Goal: Information Seeking & Learning: Check status

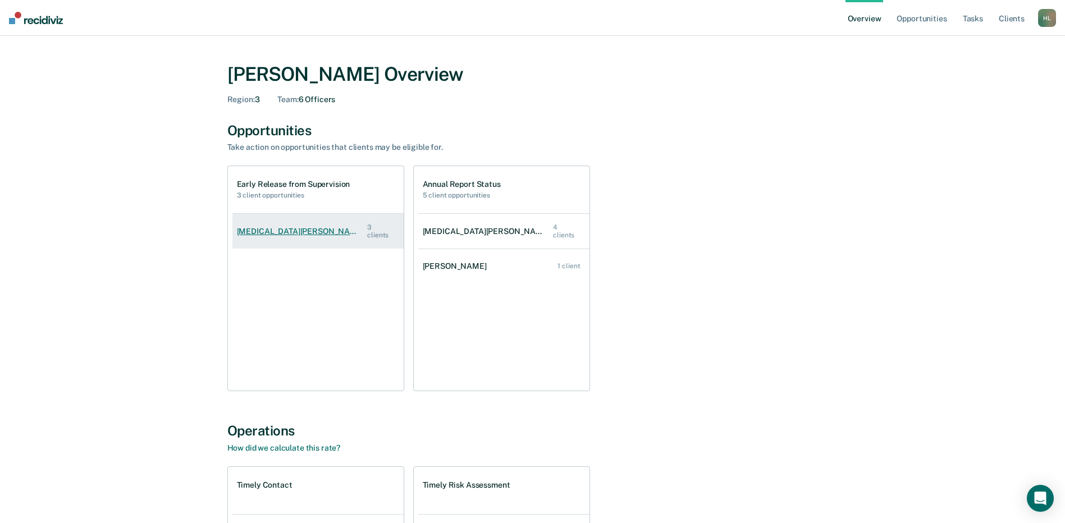
click at [304, 228] on link "[MEDICAL_DATA][PERSON_NAME] 3 clients" at bounding box center [317, 231] width 171 height 39
click at [257, 225] on link "[MEDICAL_DATA][PERSON_NAME] 3 clients" at bounding box center [317, 231] width 171 height 39
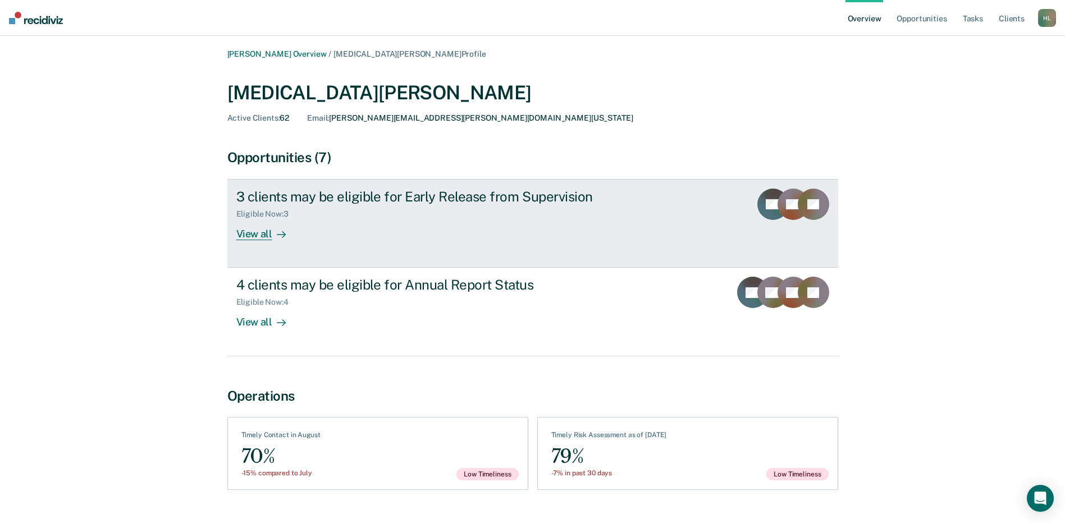
click at [255, 235] on div "View all" at bounding box center [267, 230] width 63 height 22
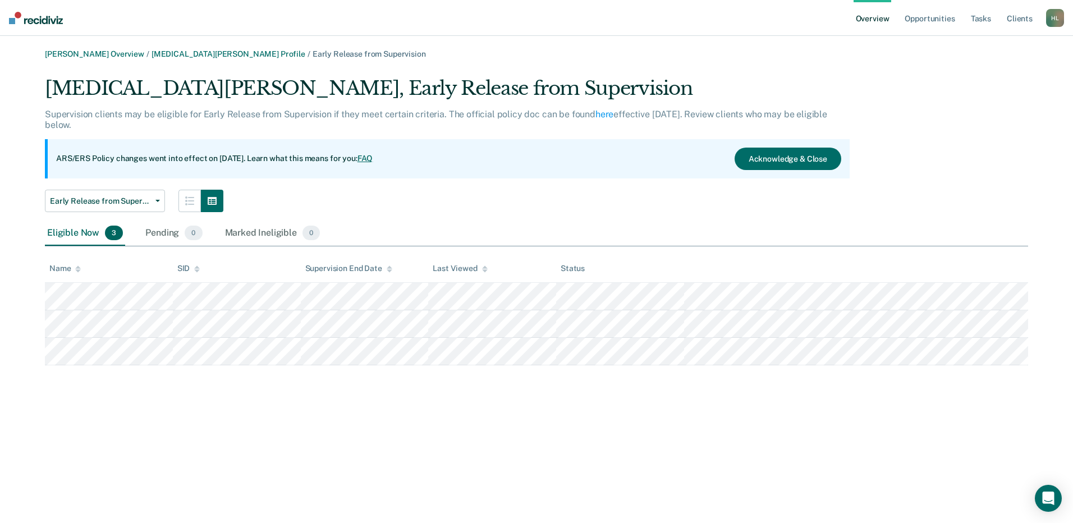
click at [945, 193] on div "[MEDICAL_DATA][PERSON_NAME], Early Release from Supervision Supervision clients…" at bounding box center [537, 221] width 984 height 289
drag, startPoint x: 339, startPoint y: 161, endPoint x: 281, endPoint y: 144, distance: 60.4
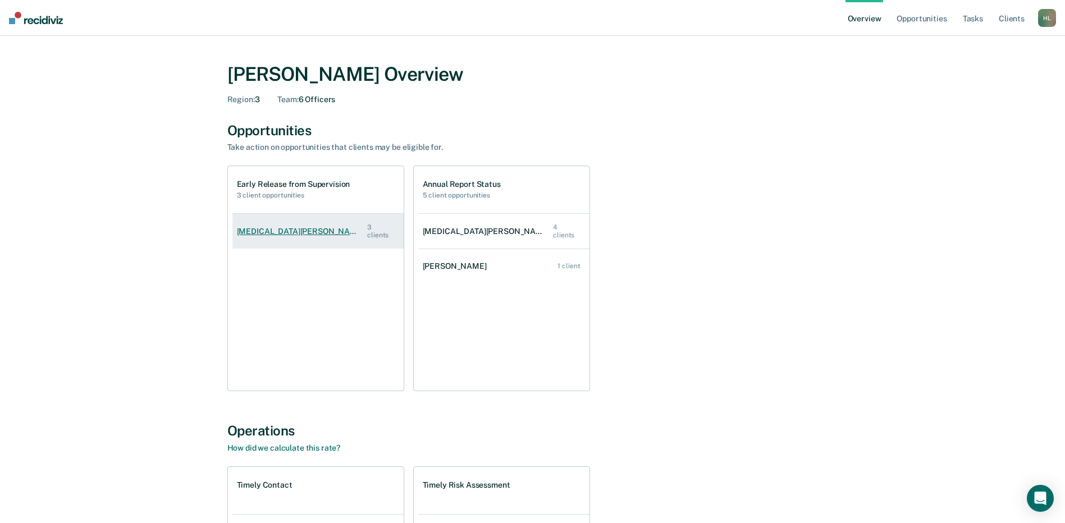
click at [262, 226] on link "[MEDICAL_DATA][PERSON_NAME] 3 clients" at bounding box center [317, 231] width 171 height 39
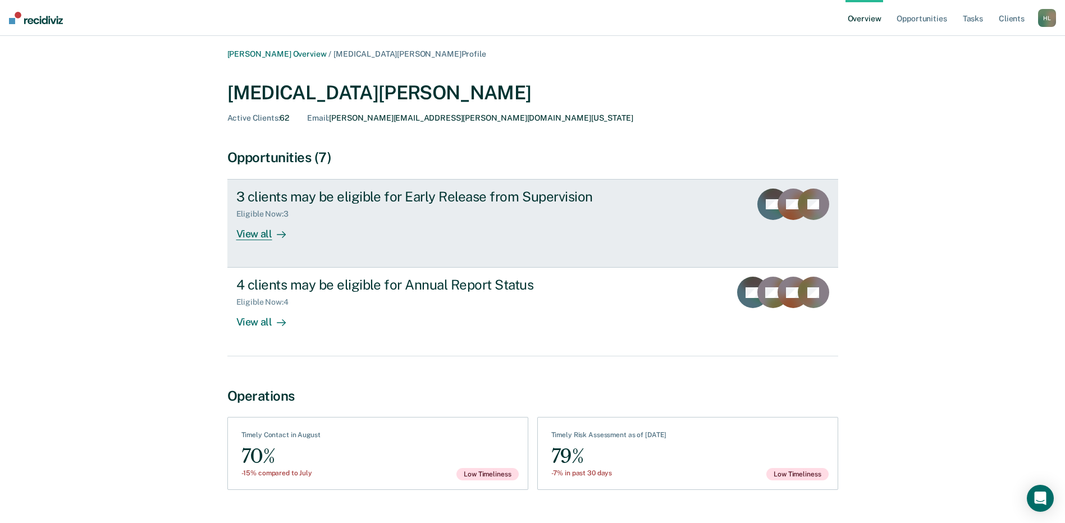
click at [250, 234] on div "View all" at bounding box center [267, 230] width 63 height 22
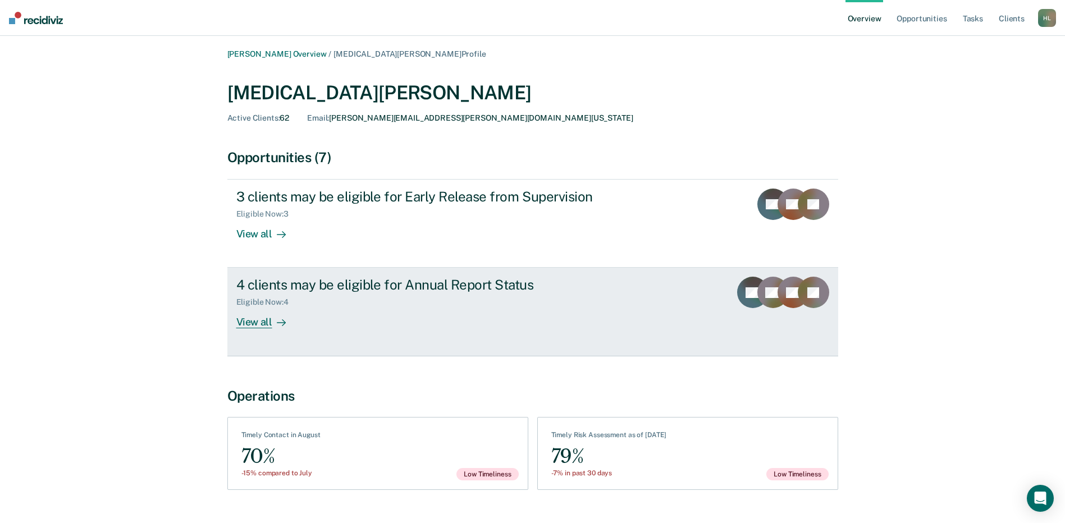
click at [252, 319] on div "View all" at bounding box center [267, 318] width 63 height 22
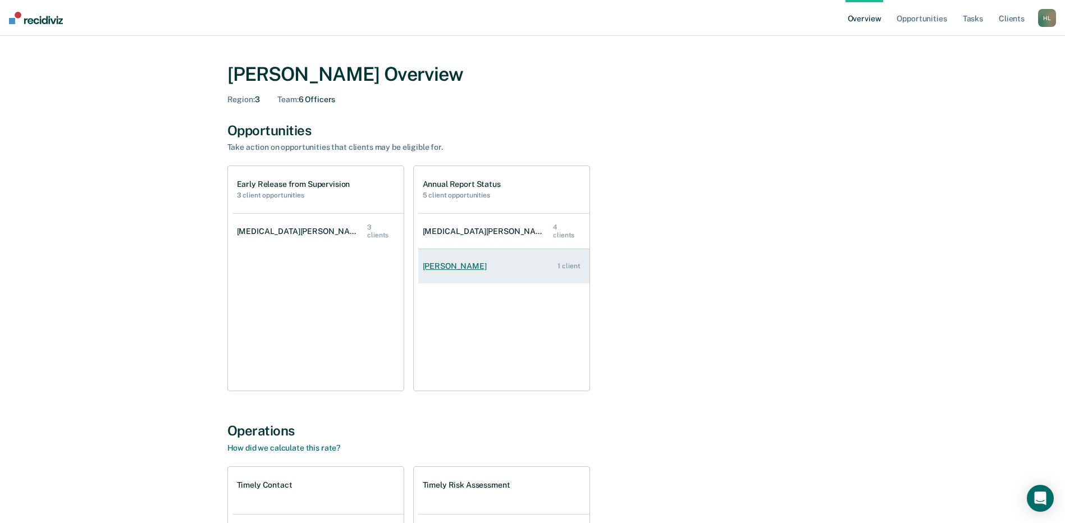
click at [441, 264] on div "[PERSON_NAME]" at bounding box center [457, 267] width 68 height 10
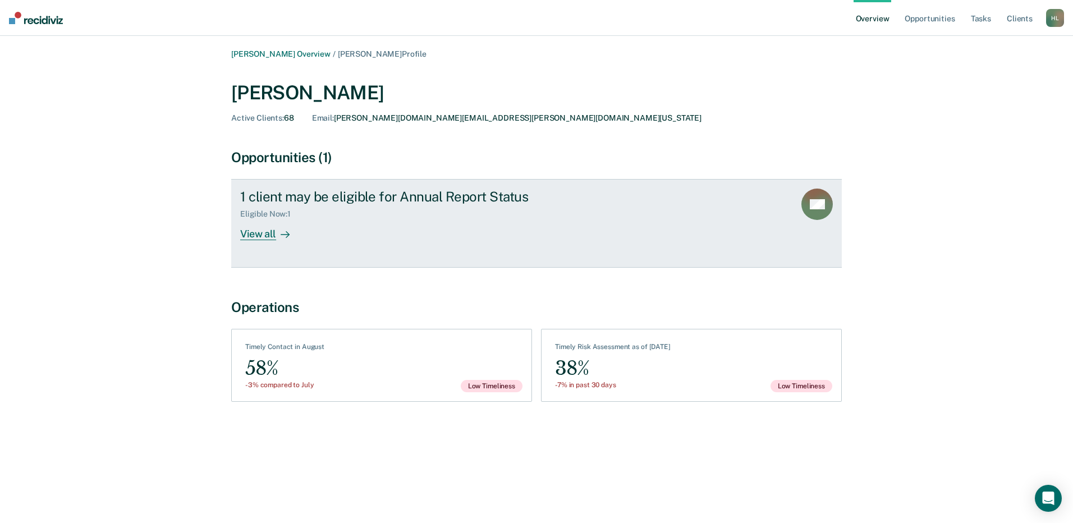
click at [249, 230] on div "View all" at bounding box center [271, 230] width 63 height 22
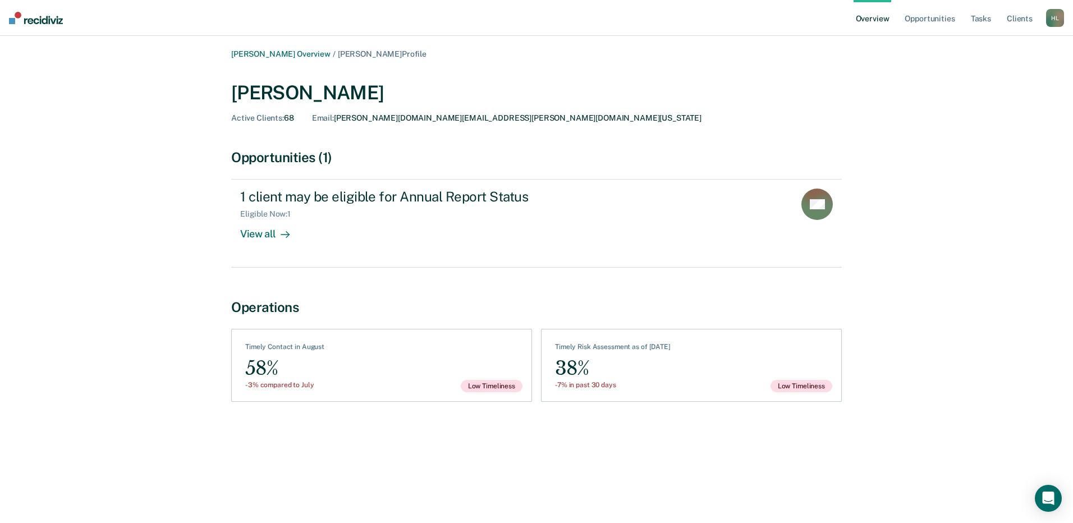
drag, startPoint x: 257, startPoint y: 163, endPoint x: 248, endPoint y: 161, distance: 9.1
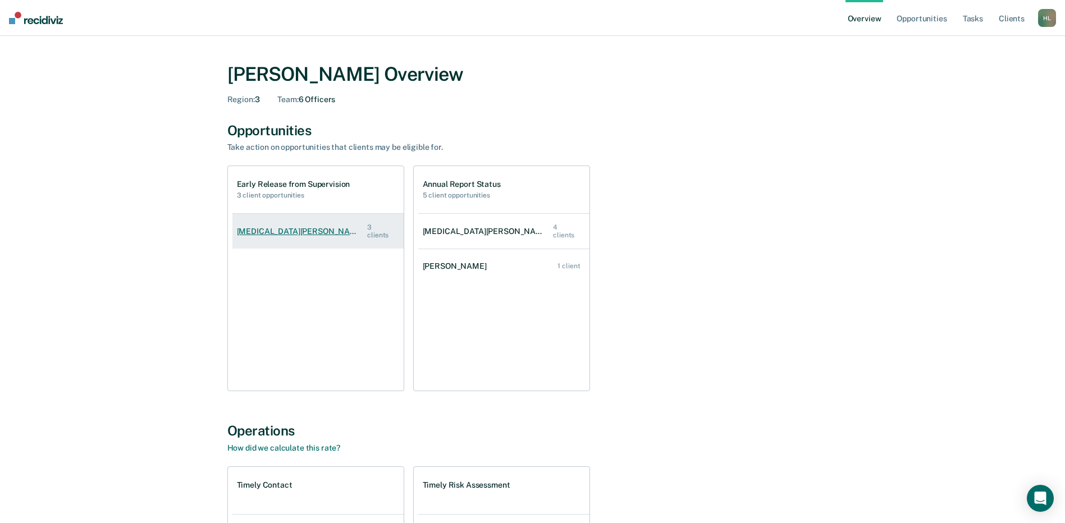
click at [254, 228] on div "[MEDICAL_DATA][PERSON_NAME]" at bounding box center [302, 232] width 131 height 10
